Goal: Task Accomplishment & Management: Manage account settings

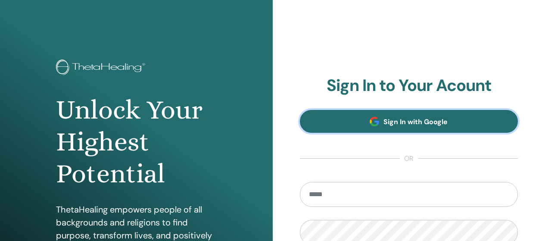
click at [395, 118] on span "Sign In with Google" at bounding box center [415, 121] width 64 height 9
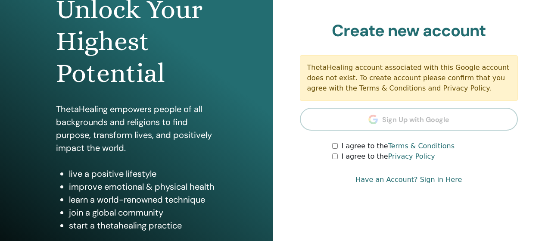
scroll to position [129, 0]
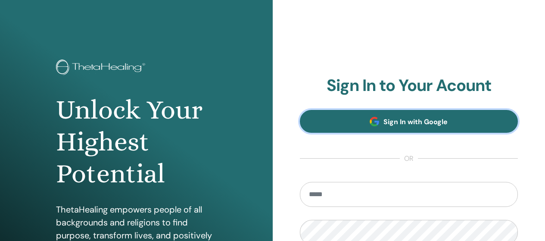
click at [384, 130] on link "Sign In with Google" at bounding box center [409, 121] width 218 height 23
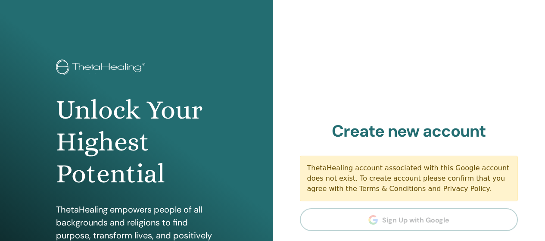
scroll to position [86, 0]
